Goal: Transaction & Acquisition: Purchase product/service

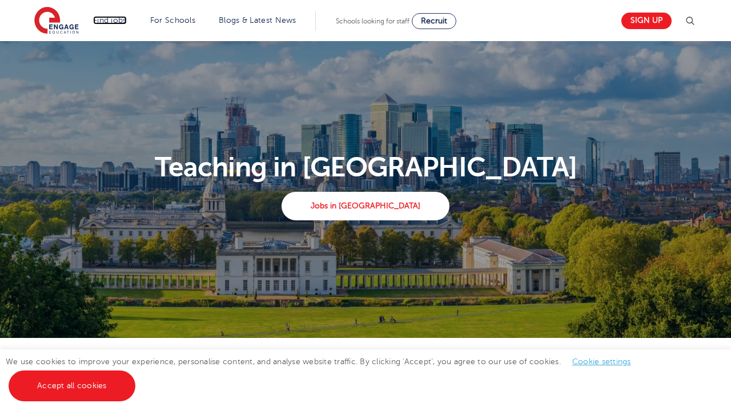
click at [103, 20] on link "Find jobs" at bounding box center [110, 20] width 34 height 9
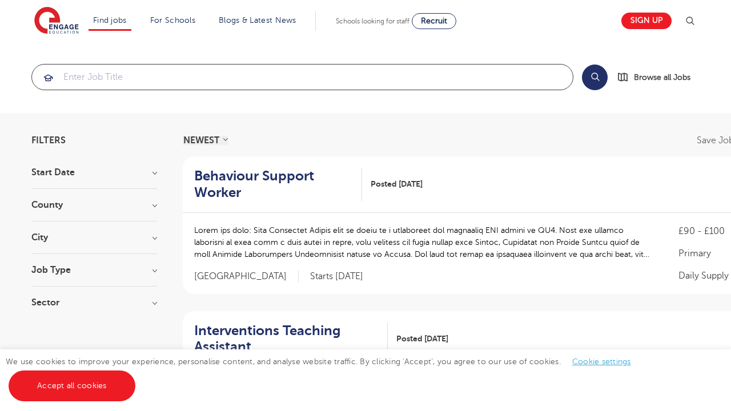
click at [83, 79] on input "search" at bounding box center [302, 77] width 541 height 25
type input "degree in education AND teaching experience"
click button "Submit" at bounding box center [0, 0] width 0 height 0
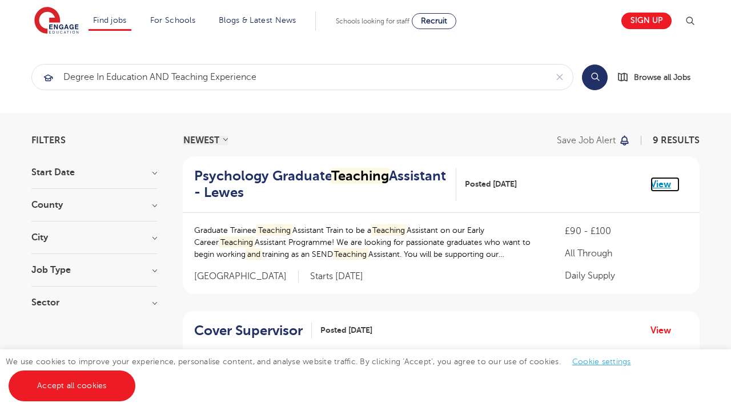
click at [665, 186] on link "View" at bounding box center [665, 184] width 29 height 15
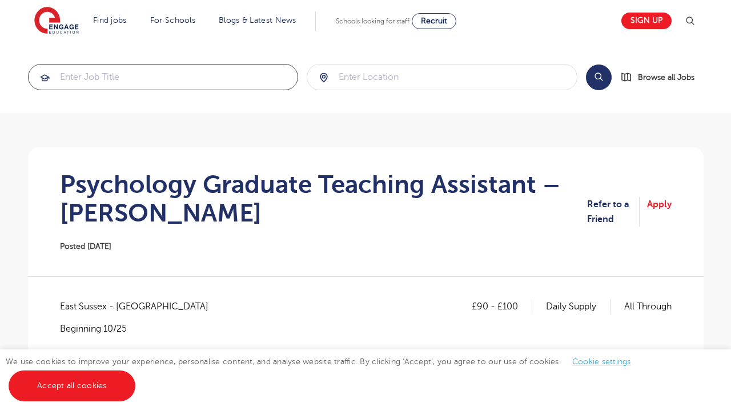
click at [156, 79] on input "search" at bounding box center [164, 77] width 270 height 25
type input "degree in education and experience in teaching"
click button "Submit" at bounding box center [0, 0] width 0 height 0
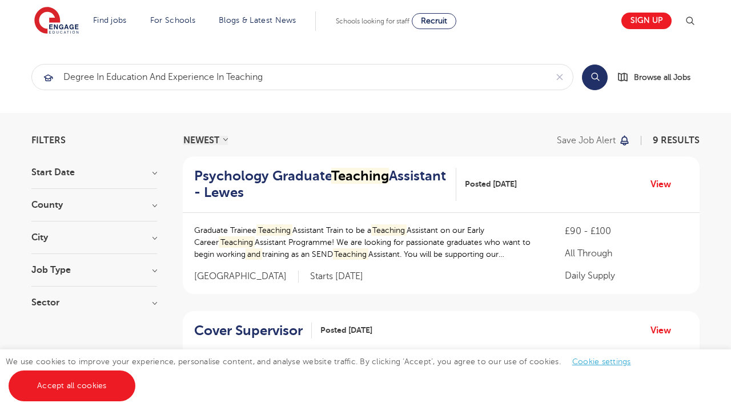
click at [668, 186] on link "View" at bounding box center [665, 184] width 29 height 15
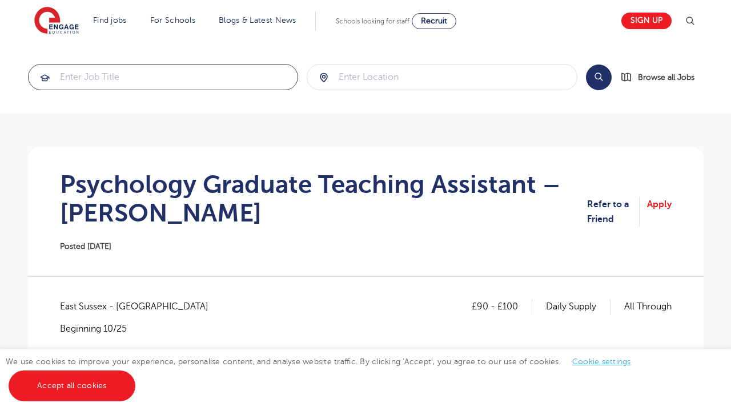
click at [157, 79] on input "search" at bounding box center [164, 77] width 270 height 25
type input "degree in education AND teaching experience"
click button "Submit" at bounding box center [0, 0] width 0 height 0
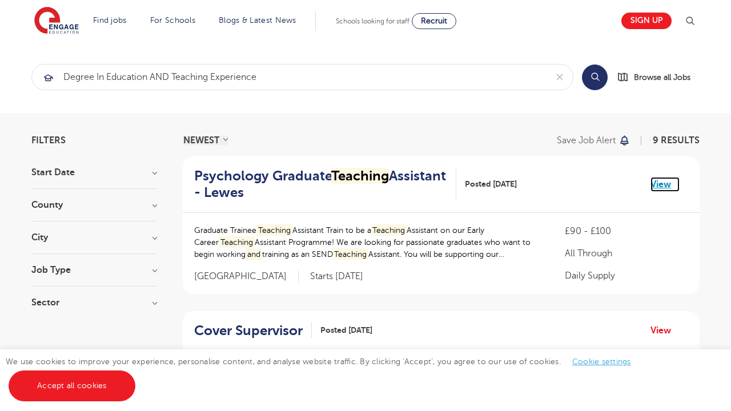
click at [665, 186] on link "View" at bounding box center [665, 184] width 29 height 15
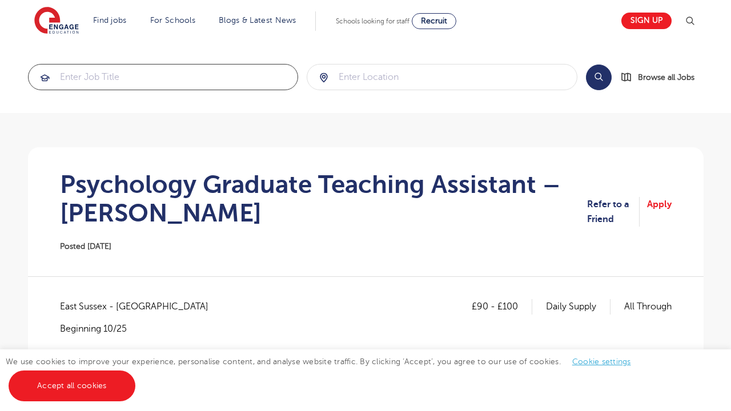
click at [157, 79] on input "search" at bounding box center [164, 77] width 270 height 25
type input "degree in education AND teaching experience"
click button "Submit" at bounding box center [0, 0] width 0 height 0
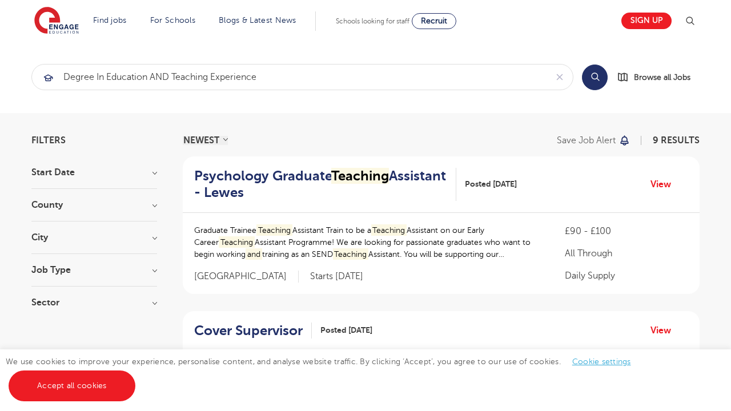
click at [665, 186] on link "View" at bounding box center [665, 184] width 29 height 15
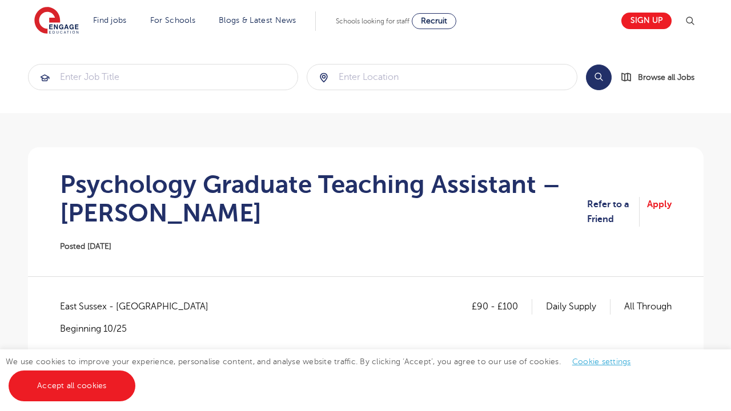
click at [157, 79] on input "search" at bounding box center [164, 77] width 270 height 25
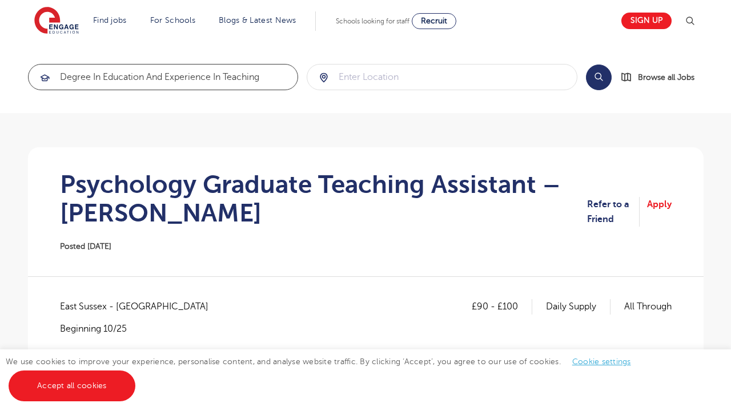
type input "degree in education and experience in teaching"
click button "Submit" at bounding box center [0, 0] width 0 height 0
